Goal: Task Accomplishment & Management: Use online tool/utility

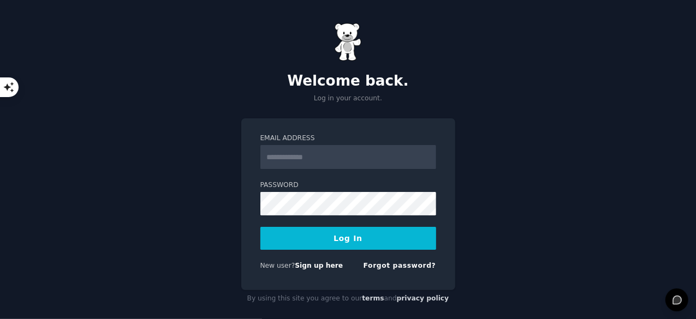
click at [333, 151] on input "Email Address" at bounding box center [348, 157] width 176 height 24
click at [336, 161] on input "Email Address" at bounding box center [348, 157] width 176 height 24
click at [348, 170] on form "Email Address Password Log In New user? Sign up here Forgot password?" at bounding box center [348, 204] width 176 height 141
click at [341, 162] on input "Email Address" at bounding box center [348, 157] width 176 height 24
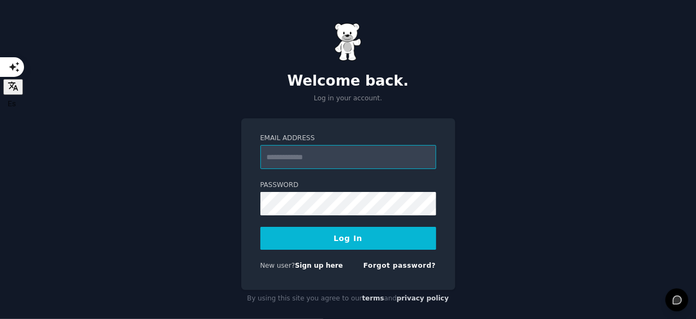
click at [310, 164] on input "Email Address" at bounding box center [348, 157] width 176 height 24
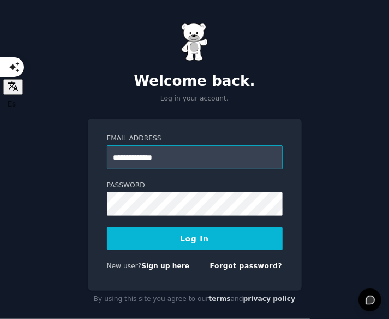
type input "**********"
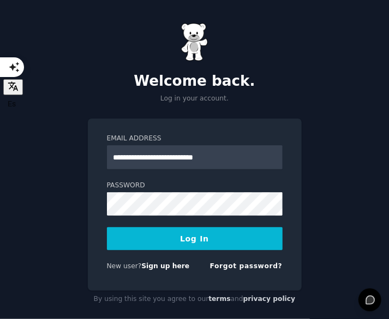
click at [206, 236] on button "Log In" at bounding box center [195, 238] width 176 height 23
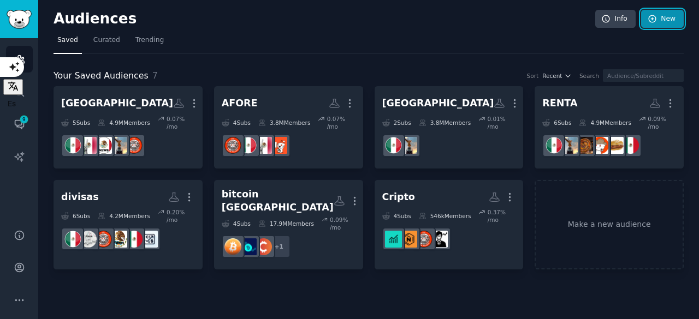
click at [392, 20] on link "New" at bounding box center [662, 19] width 43 height 19
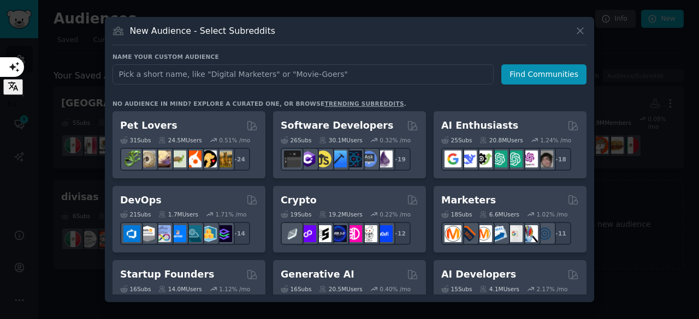
click at [306, 80] on input "text" at bounding box center [302, 74] width 381 height 20
click at [287, 73] on input "text" at bounding box center [302, 74] width 381 height 20
click at [171, 76] on input "text" at bounding box center [302, 74] width 381 height 20
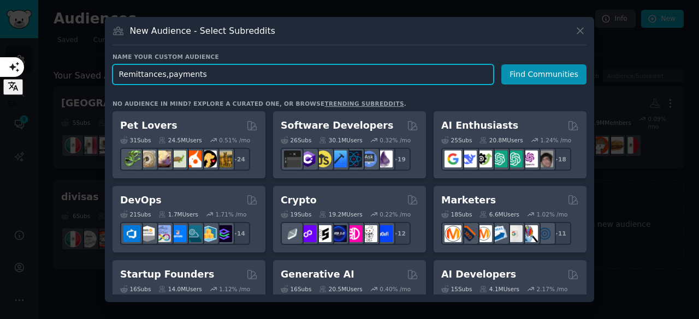
click at [229, 76] on input "Remittances,payments" at bounding box center [302, 74] width 381 height 20
click at [258, 74] on input "Remittances,payments,[GEOGRAPHIC_DATA],channels" at bounding box center [302, 74] width 381 height 20
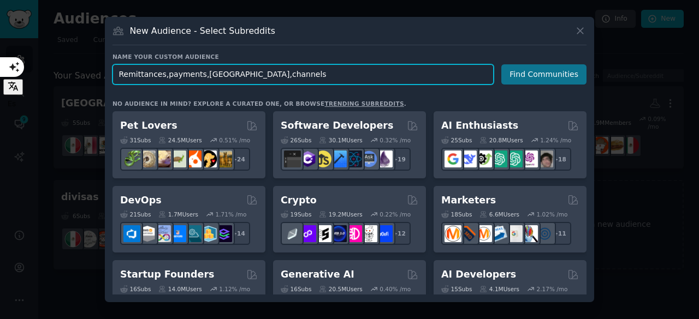
type input "Remittances,payments,[GEOGRAPHIC_DATA],channels"
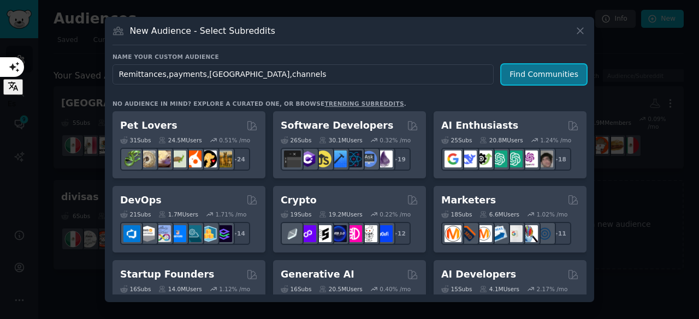
click at [392, 74] on button "Find Communities" at bounding box center [543, 74] width 85 height 20
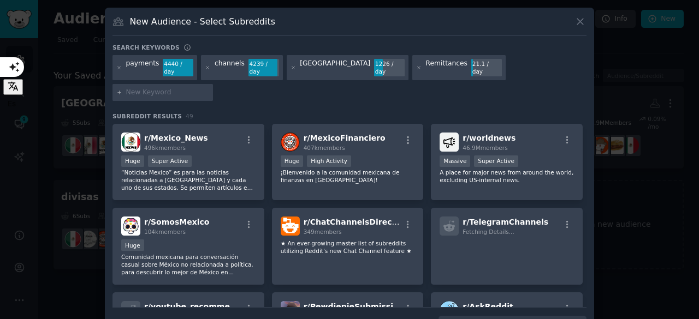
scroll to position [812, 0]
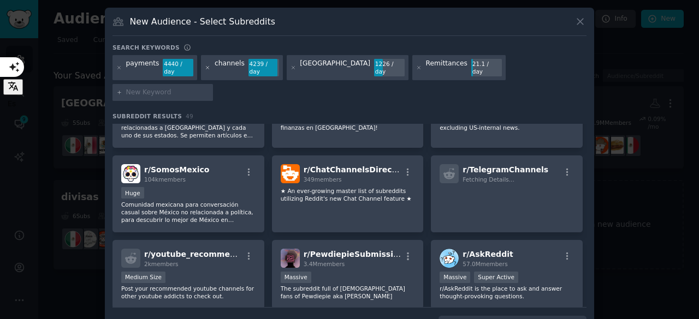
click at [205, 65] on icon at bounding box center [208, 68] width 6 height 6
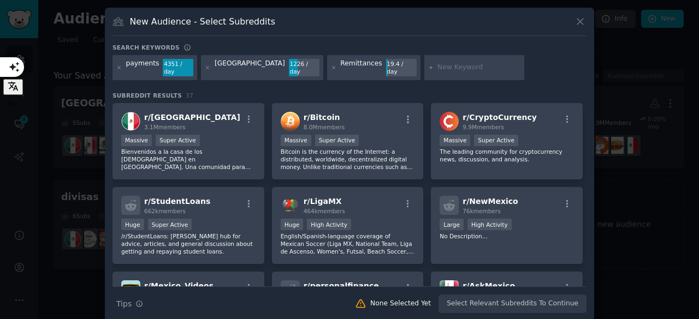
click at [392, 64] on input "text" at bounding box center [478, 68] width 83 height 10
type input "remesas"
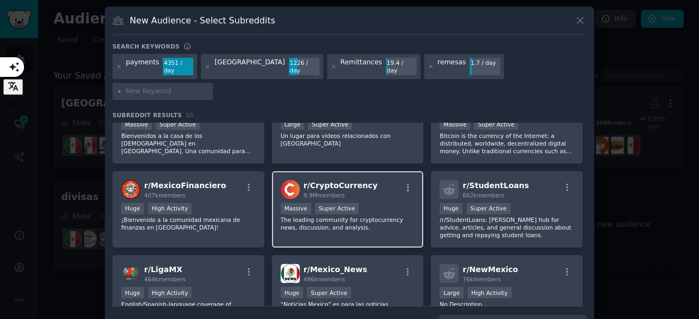
scroll to position [28, 0]
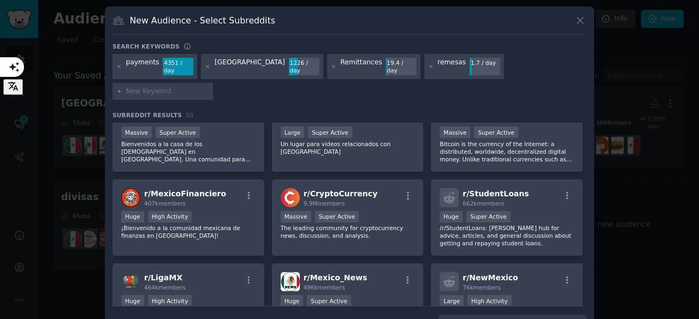
click at [209, 87] on input "text" at bounding box center [167, 92] width 83 height 10
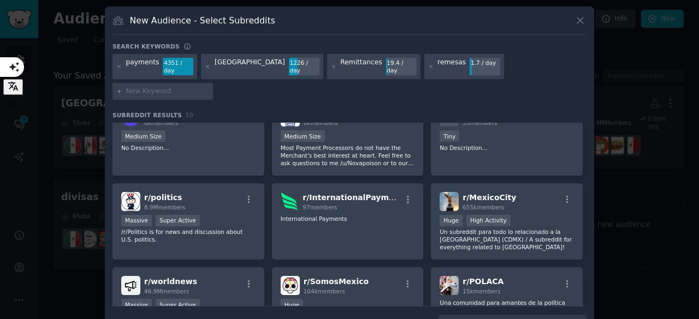
scroll to position [700, 0]
click at [209, 87] on input "text" at bounding box center [167, 92] width 83 height 10
type input "i"
type input "migrantes"
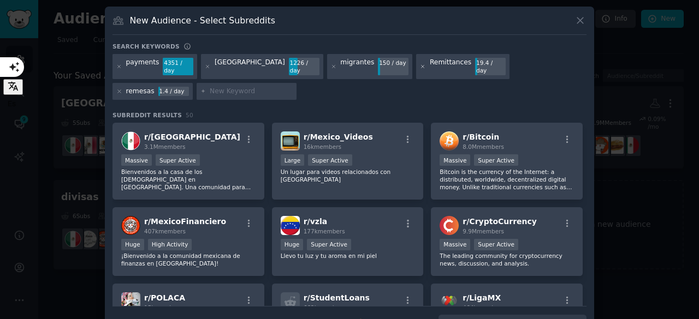
click at [392, 64] on icon at bounding box center [423, 67] width 6 height 6
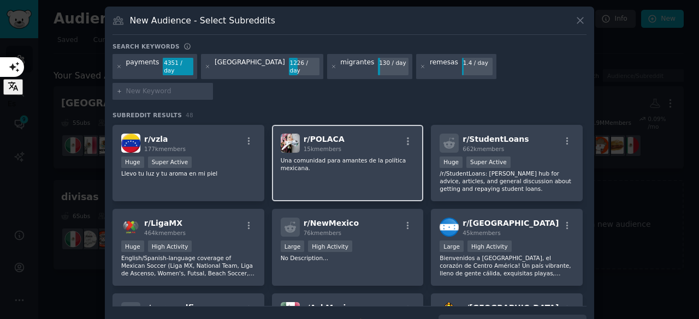
scroll to position [80, 0]
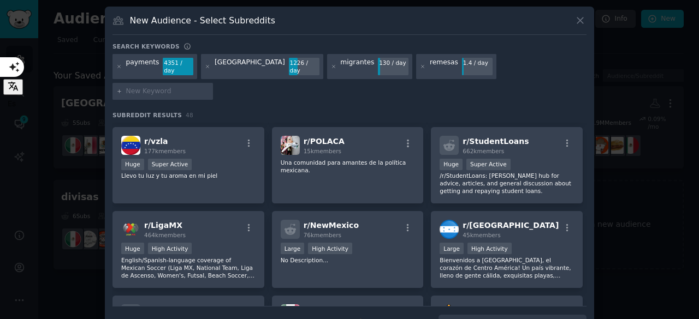
click at [209, 87] on input "text" at bounding box center [167, 92] width 83 height 10
type input "NETO"
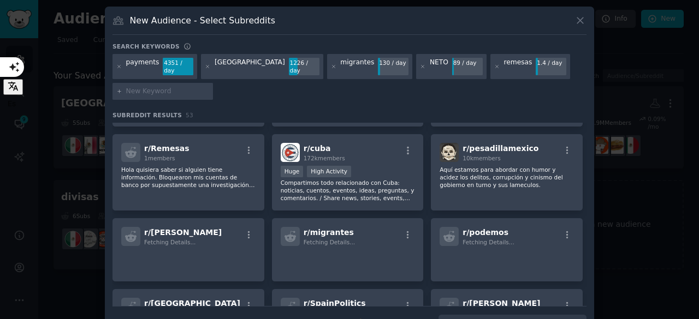
scroll to position [1001, 0]
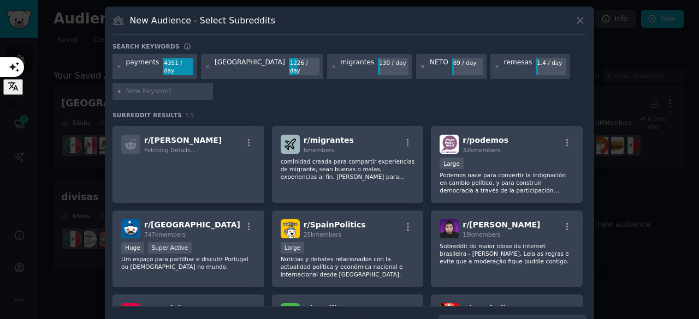
click at [392, 65] on icon at bounding box center [423, 66] width 3 height 3
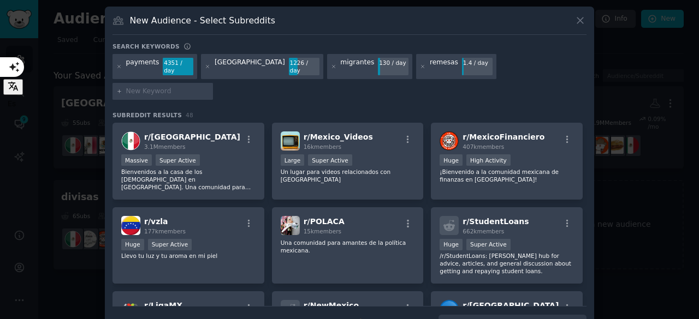
click at [209, 87] on input "text" at bounding box center [167, 92] width 83 height 10
type input "P"
click at [209, 87] on input "envio" at bounding box center [167, 92] width 83 height 10
type input "e"
type input "envio de remesas"
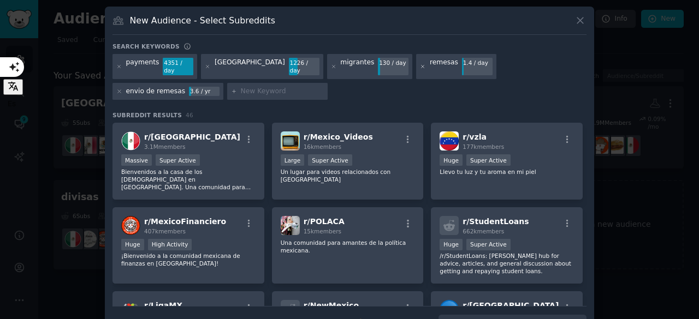
click at [392, 64] on icon at bounding box center [423, 67] width 6 height 6
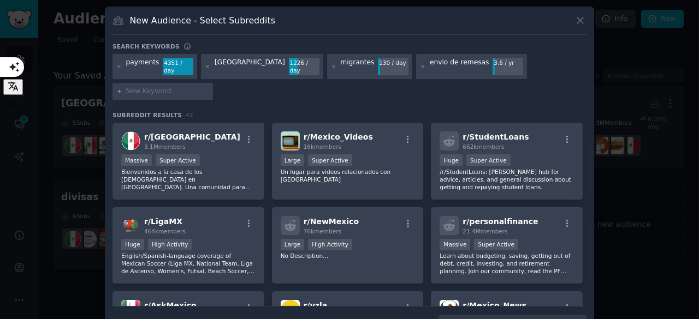
click at [209, 87] on input "text" at bounding box center [167, 92] width 83 height 10
type input "envio de dinero"
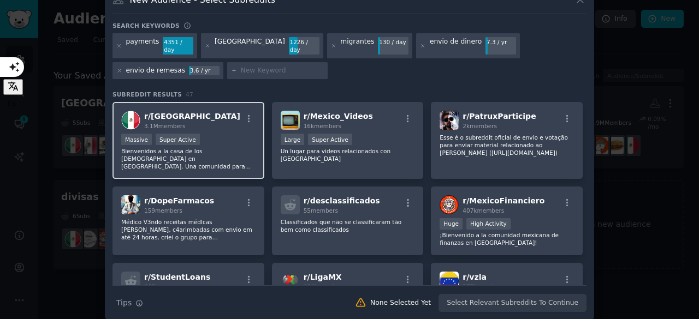
click at [228, 111] on div "r/ [GEOGRAPHIC_DATA] 3.1M members" at bounding box center [188, 120] width 134 height 19
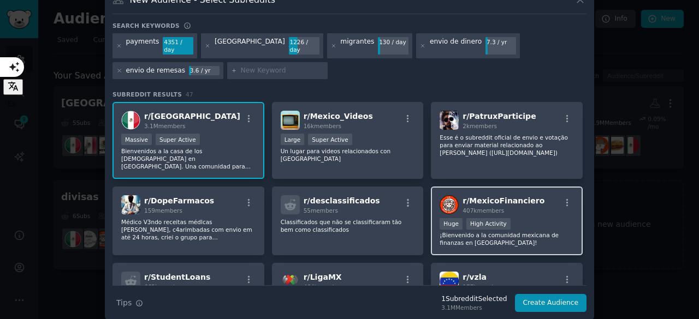
click at [392, 195] on div "r/ MexicoFinanciero 407k members" at bounding box center [507, 204] width 134 height 19
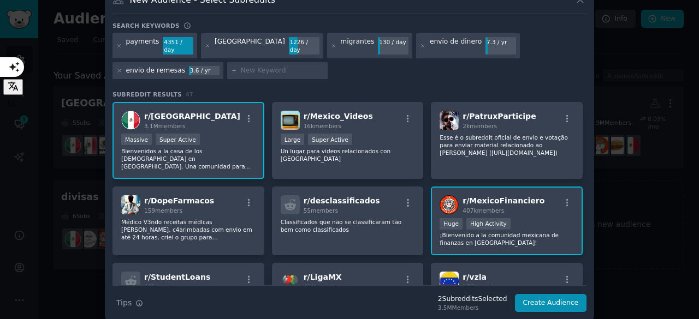
click at [241, 66] on input "text" at bounding box center [282, 71] width 83 height 10
type input "chicanos"
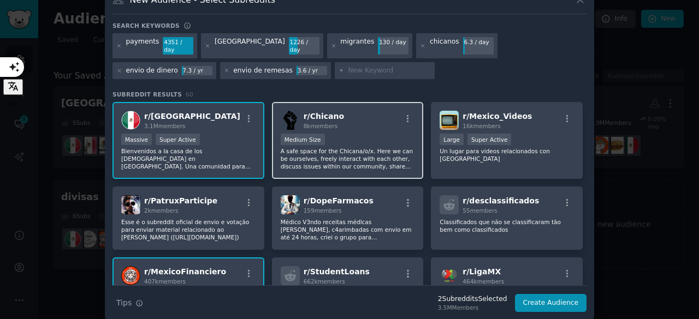
click at [392, 134] on div "Medium Size" at bounding box center [348, 141] width 134 height 14
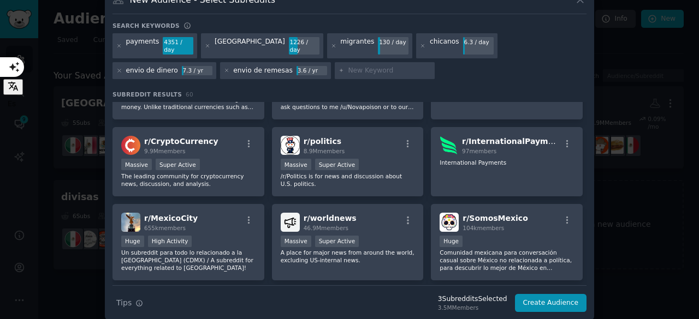
scroll to position [553, 0]
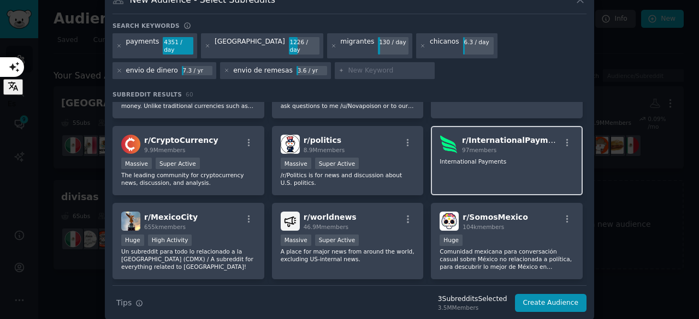
click at [392, 165] on div "r/ InternationalPayments 97 members International Payments" at bounding box center [507, 160] width 152 height 69
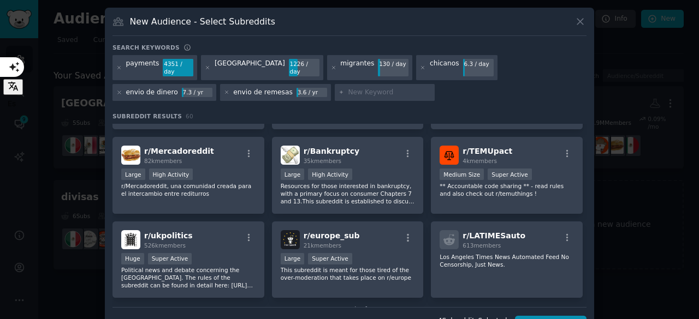
scroll to position [1492, 0]
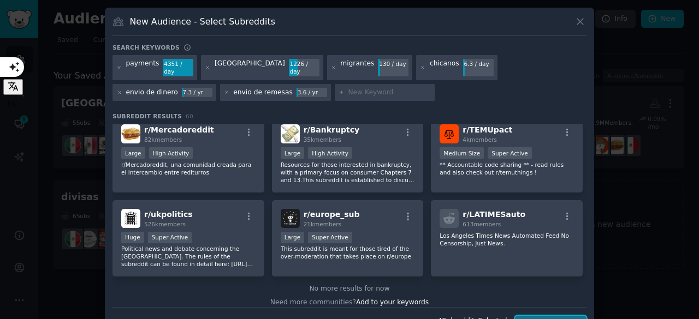
click at [392, 316] on button "Create Audience" at bounding box center [551, 325] width 72 height 19
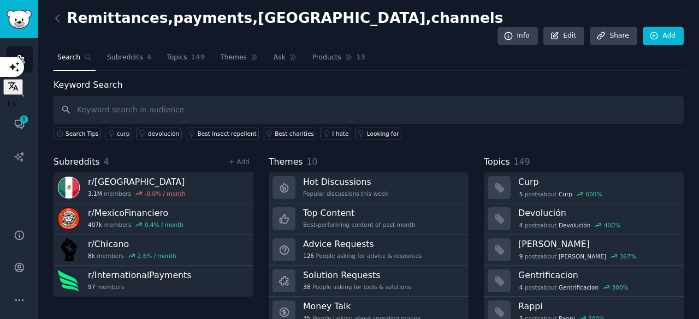
click at [194, 96] on input "text" at bounding box center [369, 110] width 630 height 28
click at [107, 96] on input "remesas,transferencias," at bounding box center [369, 110] width 630 height 28
click at [165, 96] on input "remesas, transferencias," at bounding box center [369, 110] width 630 height 28
type input "remesas, transferencias, pagos, canales, migrantes, chicans"
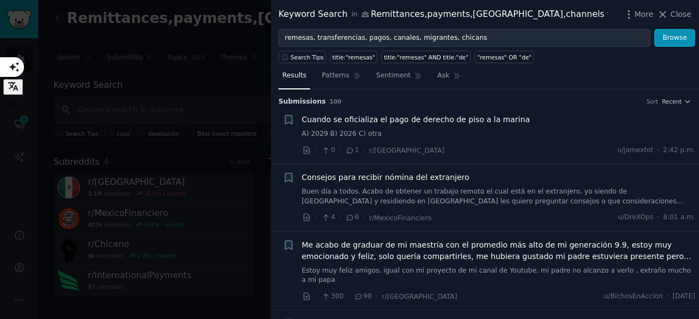
click at [330, 99] on span "100" at bounding box center [336, 101] width 12 height 7
click at [392, 16] on icon "button" at bounding box center [628, 14] width 11 height 11
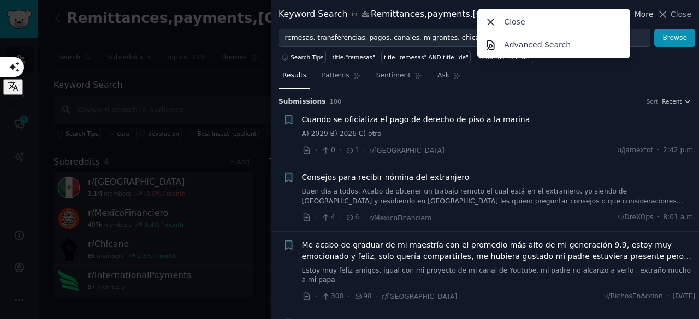
click at [392, 16] on div "Close Advanced Search" at bounding box center [553, 34] width 153 height 50
click at [392, 104] on h3 "Submission s 100 Sort Recent" at bounding box center [484, 102] width 413 height 10
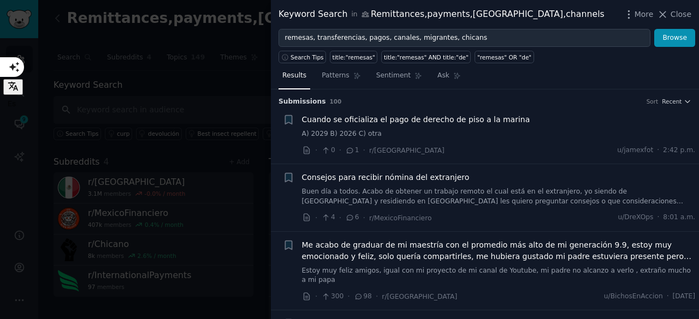
click at [319, 99] on h3 "Submission s 100 Sort Recent" at bounding box center [484, 102] width 413 height 10
click at [331, 100] on h3 "Submission s 100 Sort Recent" at bounding box center [484, 102] width 413 height 10
click at [392, 14] on icon at bounding box center [663, 14] width 6 height 6
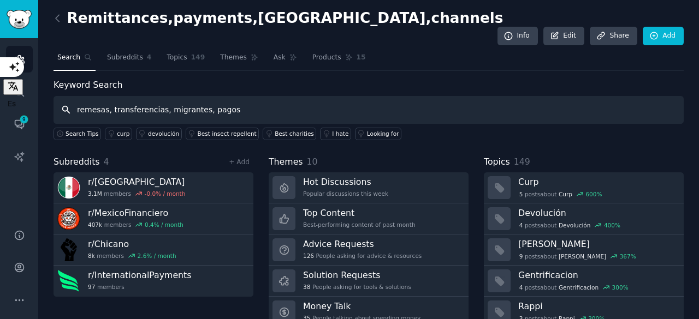
type input "remesas, transferencias, migrantes, pagos"
click at [257, 96] on input "remesas, transferencias, migrantes, pagos" at bounding box center [369, 110] width 630 height 28
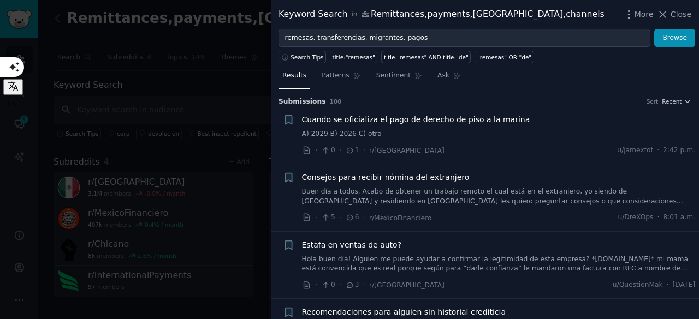
click at [332, 100] on h3 "Submission s 100 Sort Recent" at bounding box center [484, 102] width 413 height 10
click at [324, 79] on span "Patterns" at bounding box center [335, 76] width 27 height 10
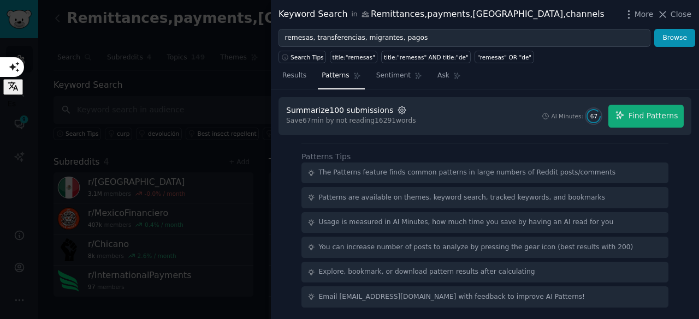
click at [392, 106] on icon "button" at bounding box center [401, 109] width 7 height 7
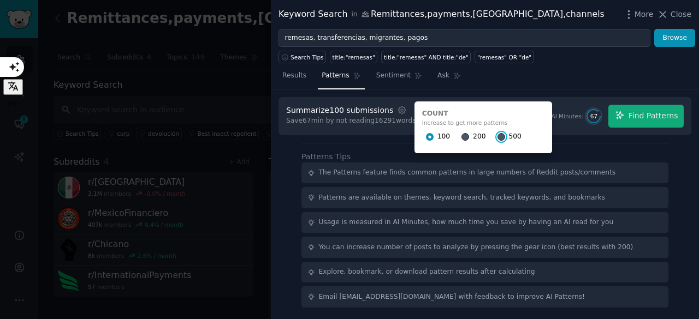
click at [392, 138] on input "500" at bounding box center [501, 137] width 8 height 8
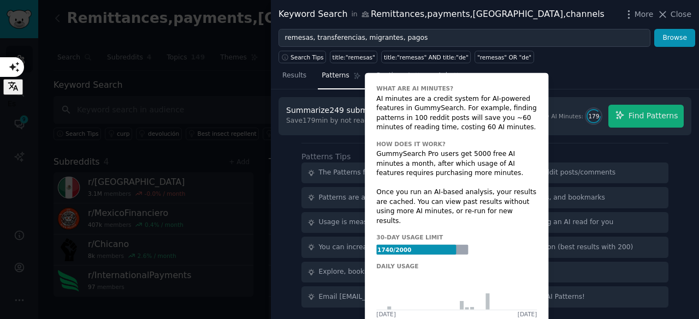
click at [392, 114] on span "179" at bounding box center [593, 116] width 11 height 8
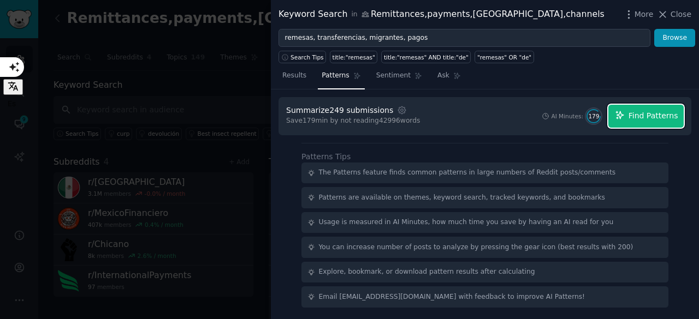
click at [392, 117] on span "Find Patterns" at bounding box center [653, 115] width 50 height 11
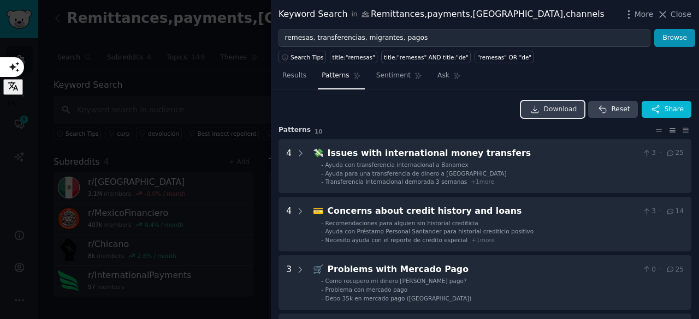
click at [392, 106] on span "Download" at bounding box center [560, 110] width 33 height 10
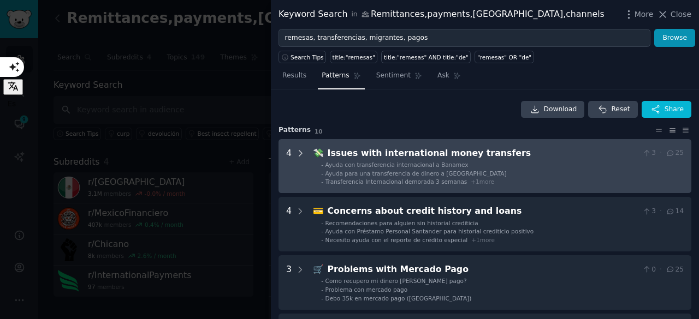
click at [297, 153] on icon at bounding box center [300, 154] width 10 height 10
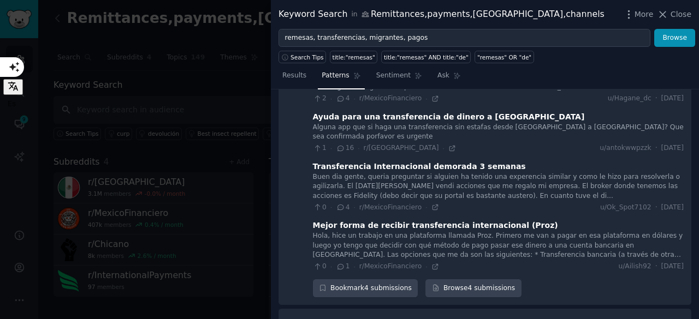
scroll to position [122, 0]
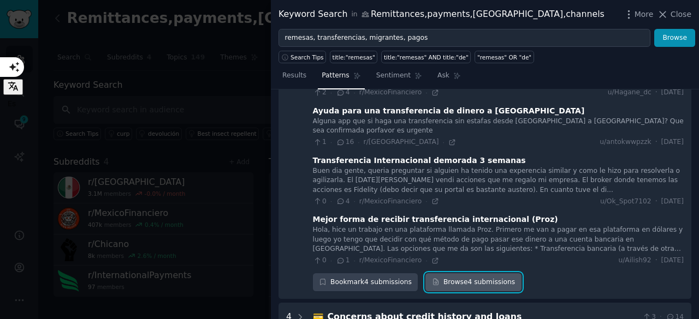
click at [392, 274] on link "Browse 4 submissions" at bounding box center [473, 283] width 96 height 19
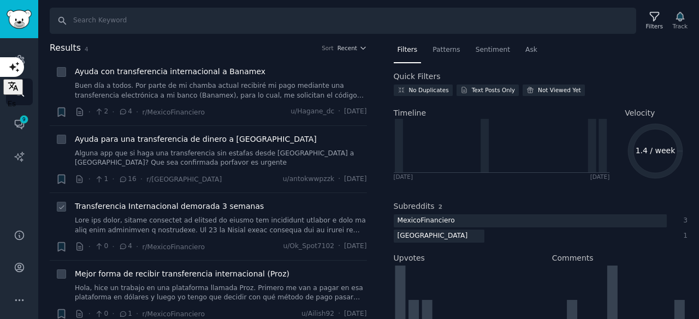
scroll to position [45, 0]
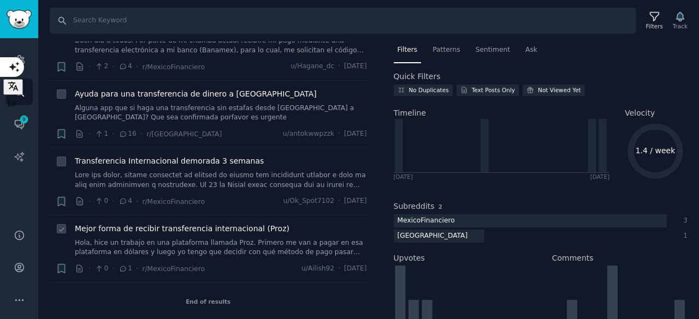
click at [62, 229] on icon at bounding box center [61, 229] width 4 height 3
click at [190, 226] on span "Mejor forma de recibir transferencia internacional (Proz)" at bounding box center [182, 228] width 215 height 11
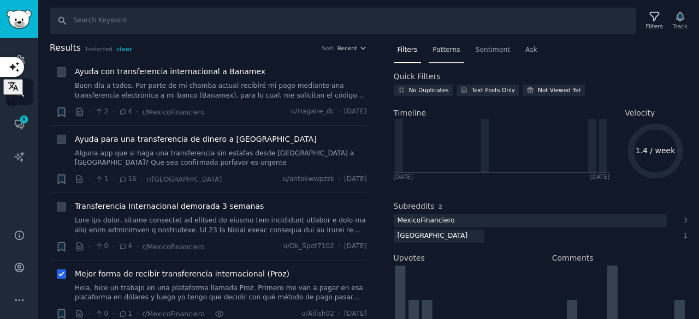
click at [392, 56] on div "Patterns" at bounding box center [446, 52] width 35 height 22
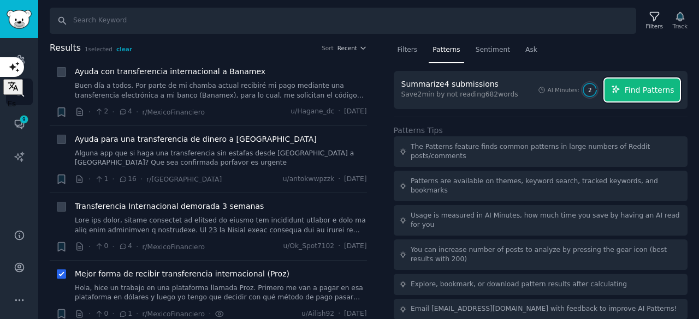
click at [392, 87] on span "Find Patterns" at bounding box center [650, 90] width 50 height 11
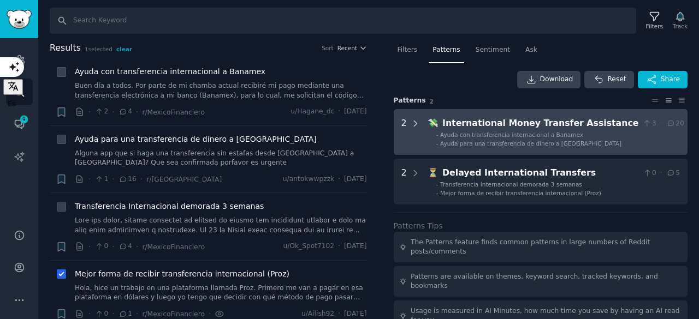
click at [392, 124] on icon at bounding box center [416, 124] width 10 height 10
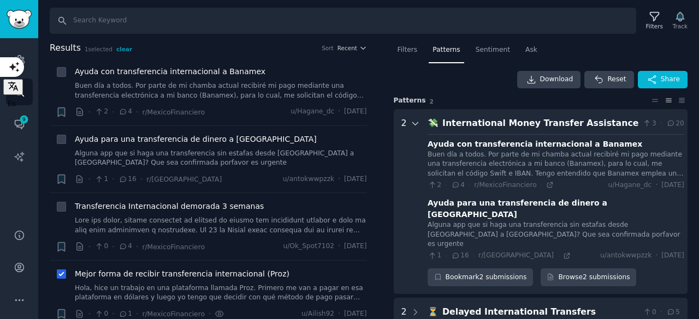
scroll to position [68, 0]
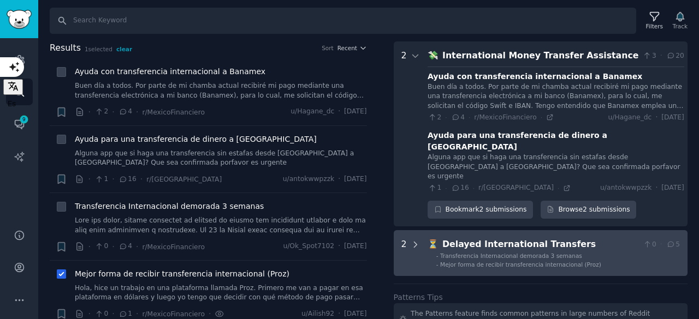
click at [392, 240] on icon at bounding box center [416, 245] width 10 height 10
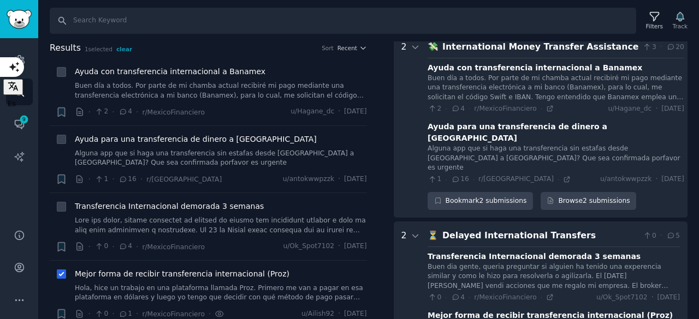
scroll to position [0, 0]
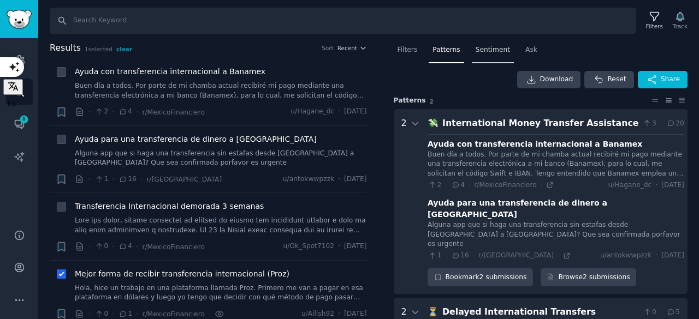
click at [392, 51] on span "Sentiment" at bounding box center [493, 50] width 34 height 10
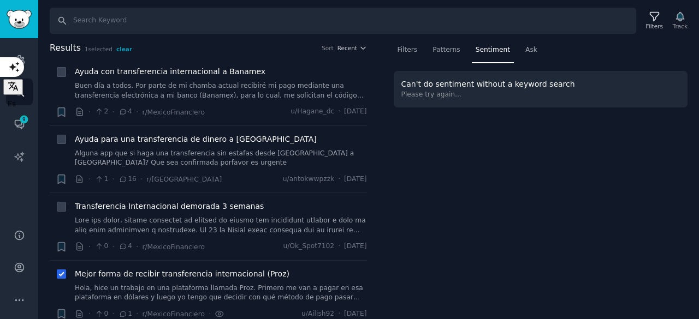
click at [55, 275] on li "+ Mejor forma de recibir transferencia internacional (Proz) Hola, hice un traba…" at bounding box center [208, 294] width 317 height 67
click at [63, 274] on icon at bounding box center [62, 275] width 8 height 8
checkbox input "false"
click at [69, 45] on span "Results" at bounding box center [65, 48] width 31 height 14
click at [359, 48] on icon "button" at bounding box center [363, 48] width 8 height 8
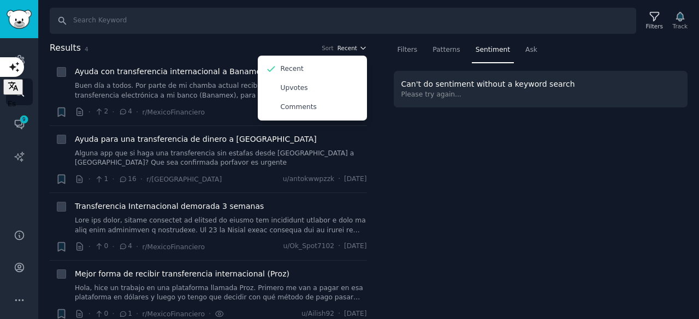
click at [360, 46] on icon "button" at bounding box center [363, 48] width 8 height 8
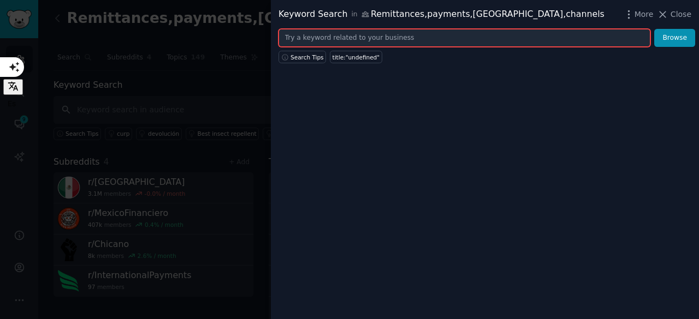
click at [392, 38] on input "text" at bounding box center [464, 38] width 372 height 19
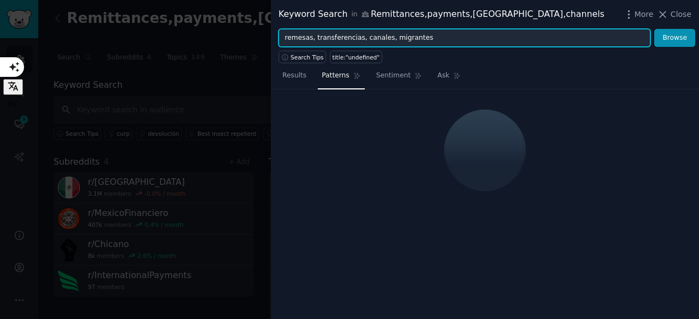
type input "remesas, transferencias, canales, migrantes"
click at [392, 29] on button "Browse" at bounding box center [674, 38] width 41 height 19
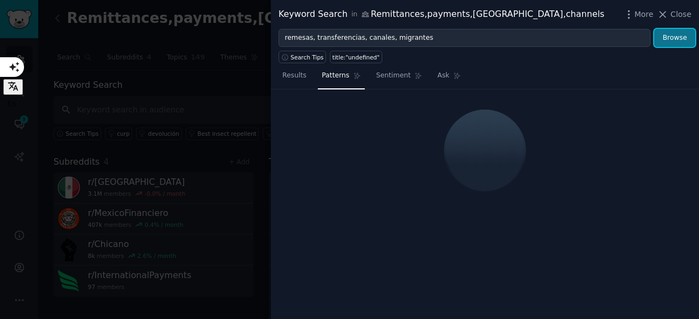
click at [392, 30] on button "Browse" at bounding box center [674, 38] width 41 height 19
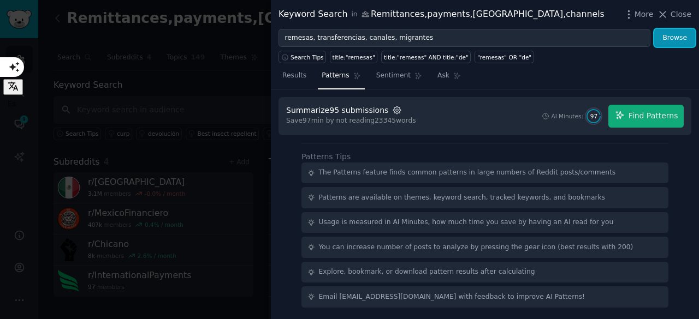
click at [392, 108] on icon "button" at bounding box center [397, 110] width 10 height 10
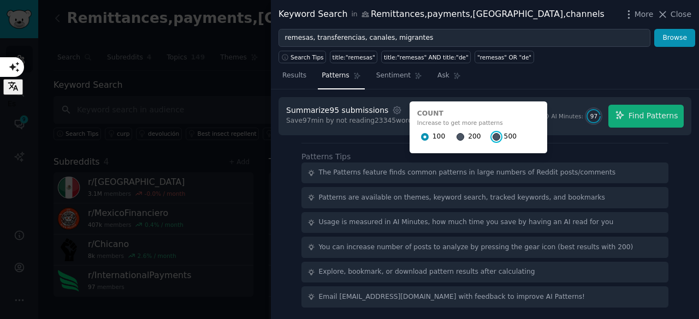
click at [392, 135] on input "500" at bounding box center [497, 137] width 8 height 8
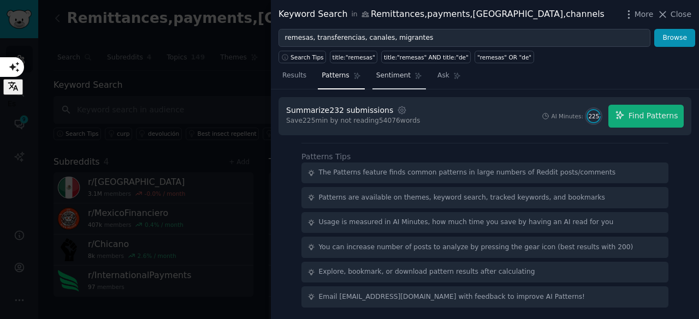
click at [388, 72] on span "Sentiment" at bounding box center [393, 76] width 34 height 10
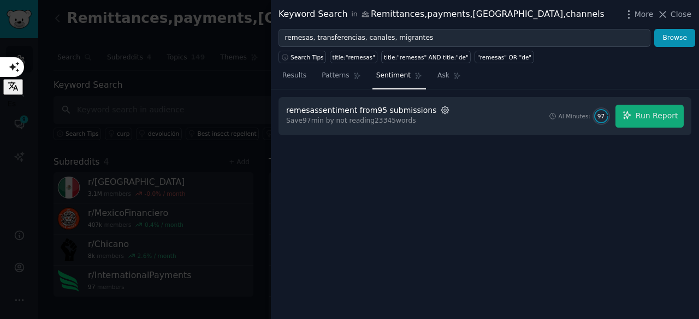
click at [392, 110] on icon "button" at bounding box center [445, 109] width 7 height 7
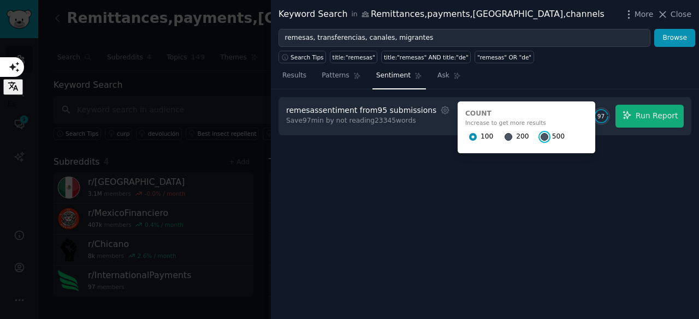
click at [392, 139] on input "500" at bounding box center [545, 137] width 8 height 8
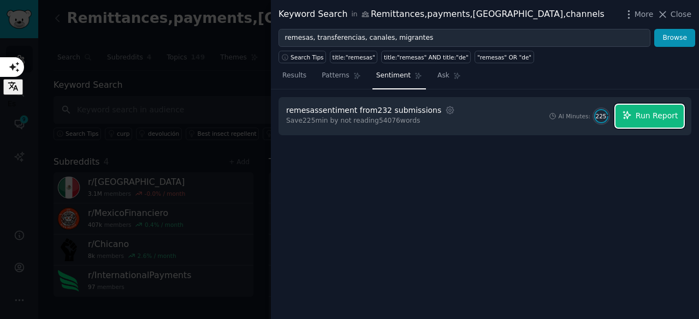
click at [392, 111] on span "Run Report" at bounding box center [657, 115] width 43 height 11
